Goal: Obtain resource: Download file/media

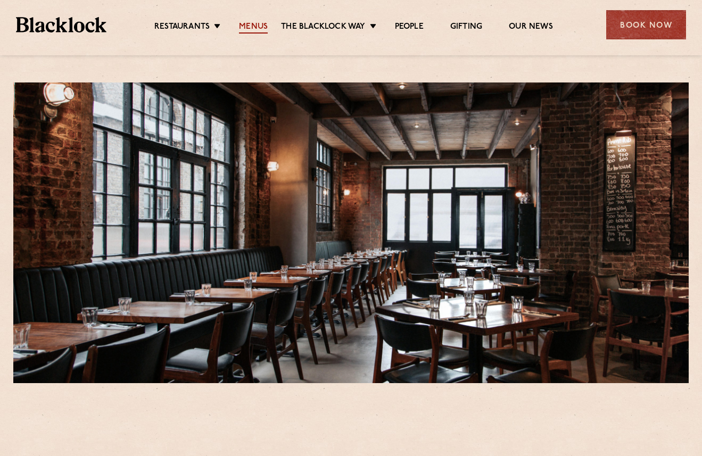
click at [251, 26] on link "Menus" at bounding box center [253, 28] width 29 height 12
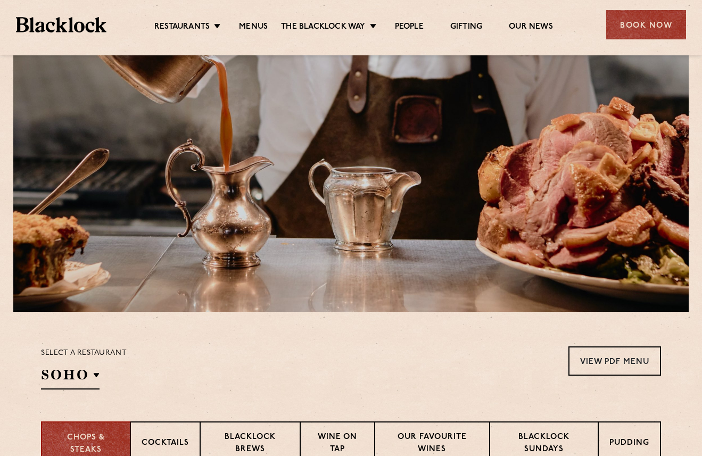
scroll to position [213, 0]
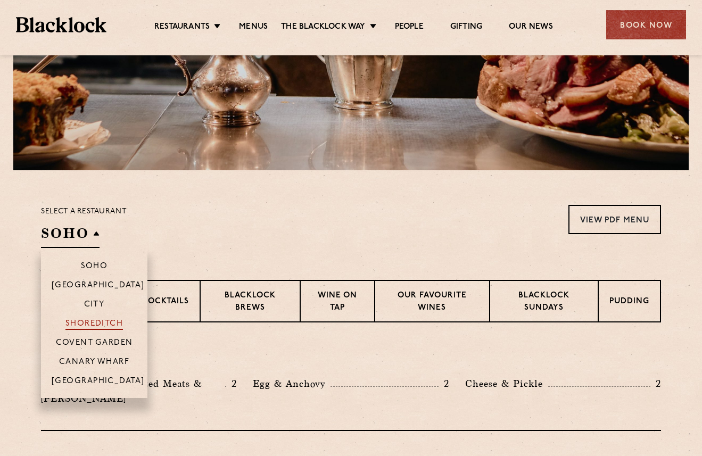
click at [89, 323] on p "Shoreditch" at bounding box center [94, 324] width 58 height 11
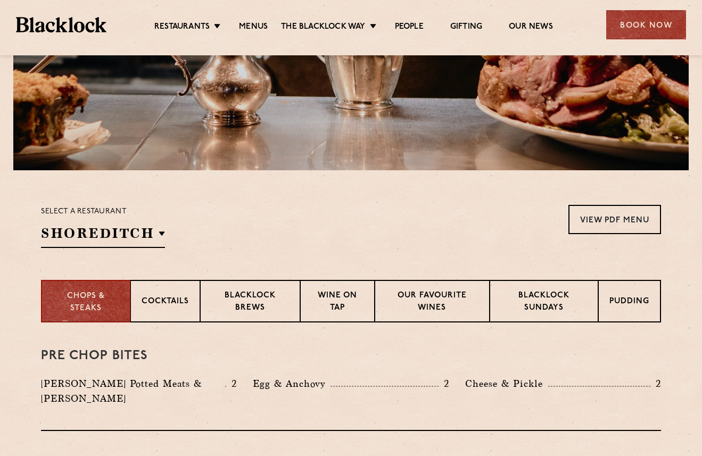
click at [416, 242] on div "Select a restaurant [GEOGRAPHIC_DATA] [GEOGRAPHIC_DATA] [GEOGRAPHIC_DATA] [GEOG…" at bounding box center [351, 226] width 620 height 43
click at [606, 214] on link "View PDF Menu" at bounding box center [614, 219] width 93 height 29
